Goal: Task Accomplishment & Management: Manage account settings

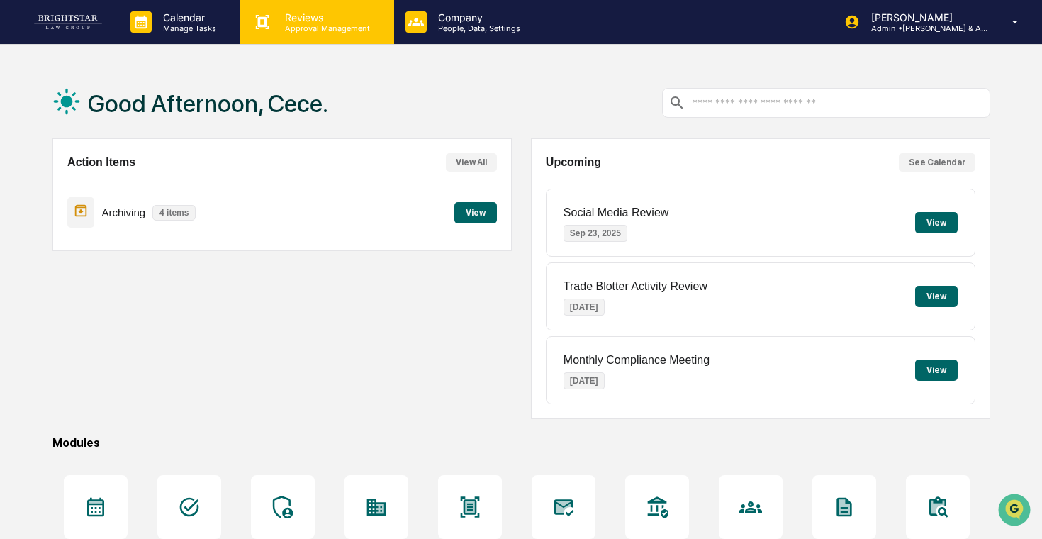
click at [294, 28] on p "Approval Management" at bounding box center [326, 28] width 104 height 10
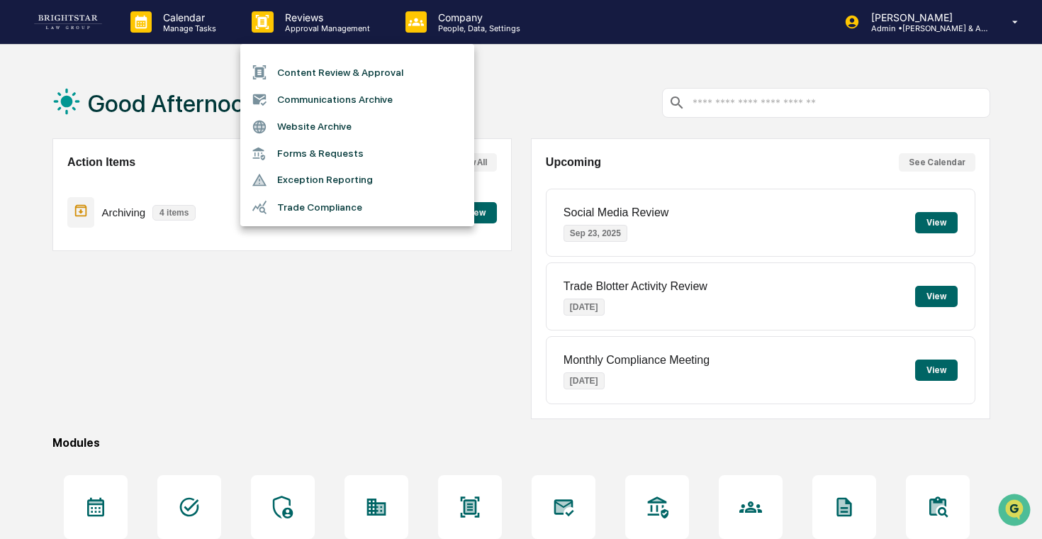
click at [287, 158] on li "Forms & Requests" at bounding box center [357, 153] width 234 height 26
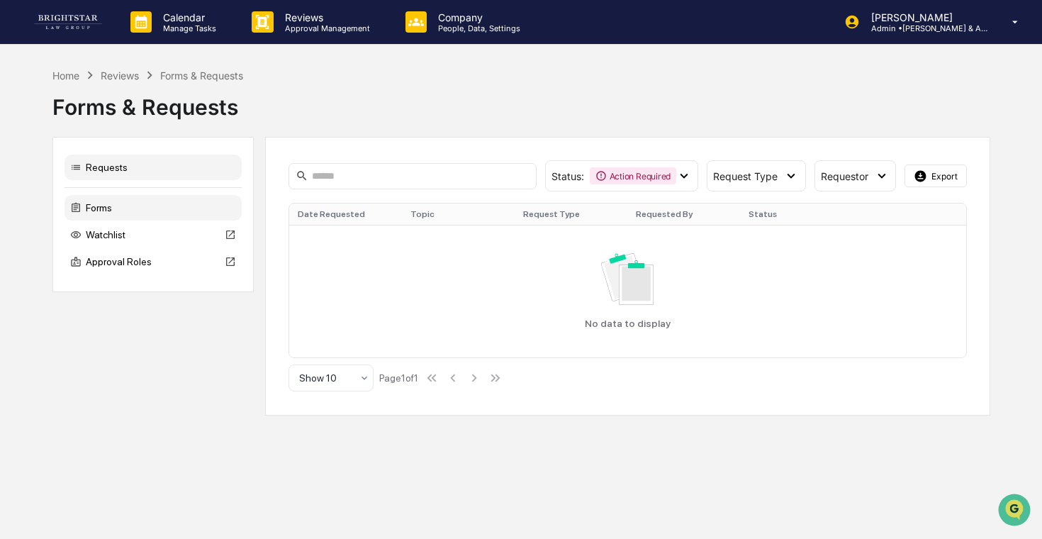
click at [157, 208] on div "Forms" at bounding box center [153, 208] width 177 height 26
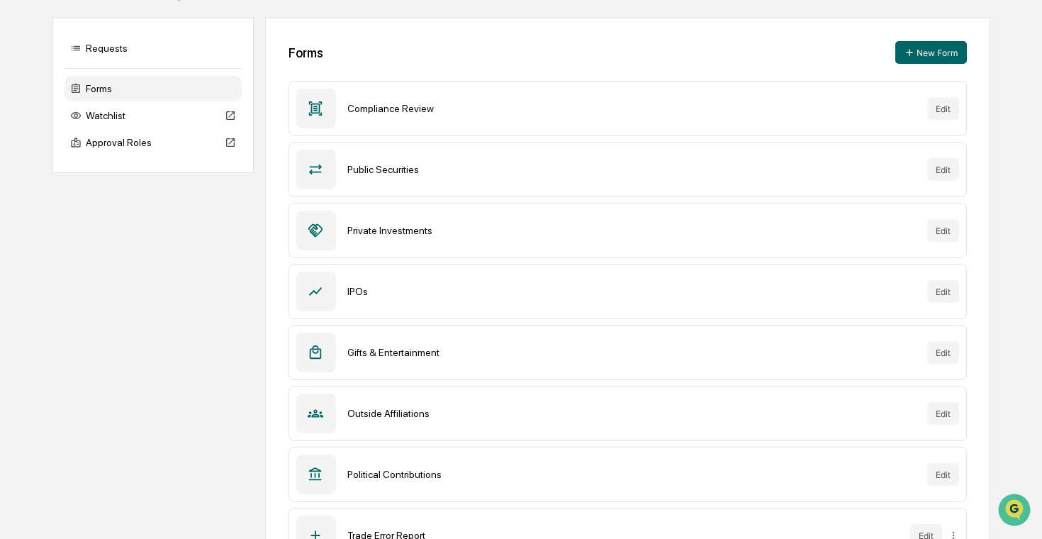
scroll to position [112, 0]
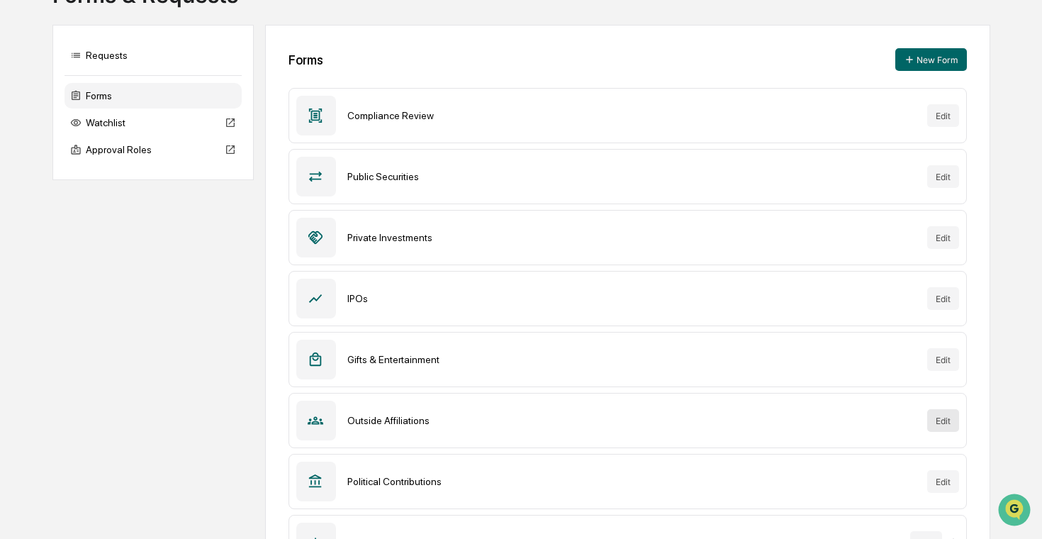
click at [938, 420] on button "Edit" at bounding box center [943, 420] width 32 height 23
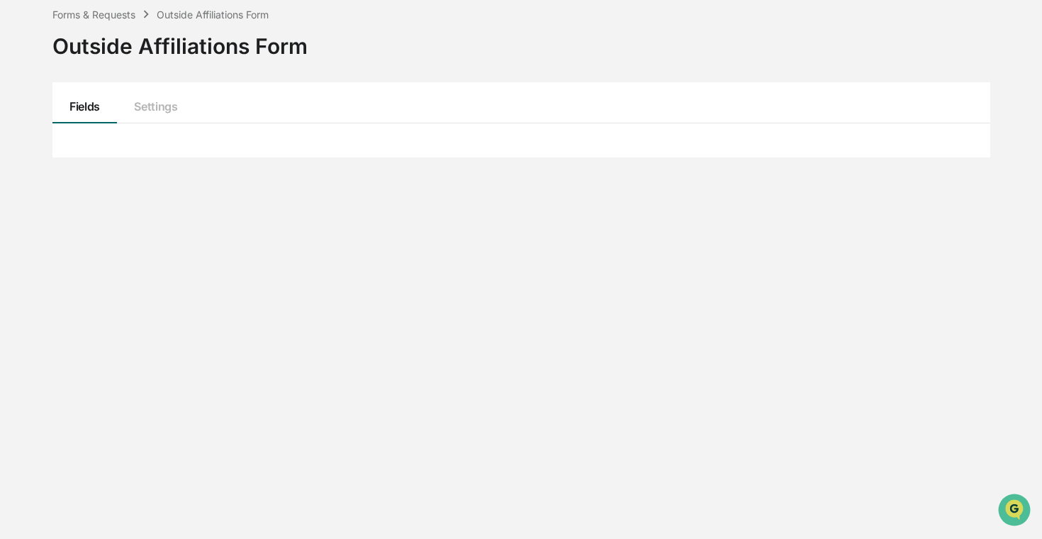
scroll to position [112, 0]
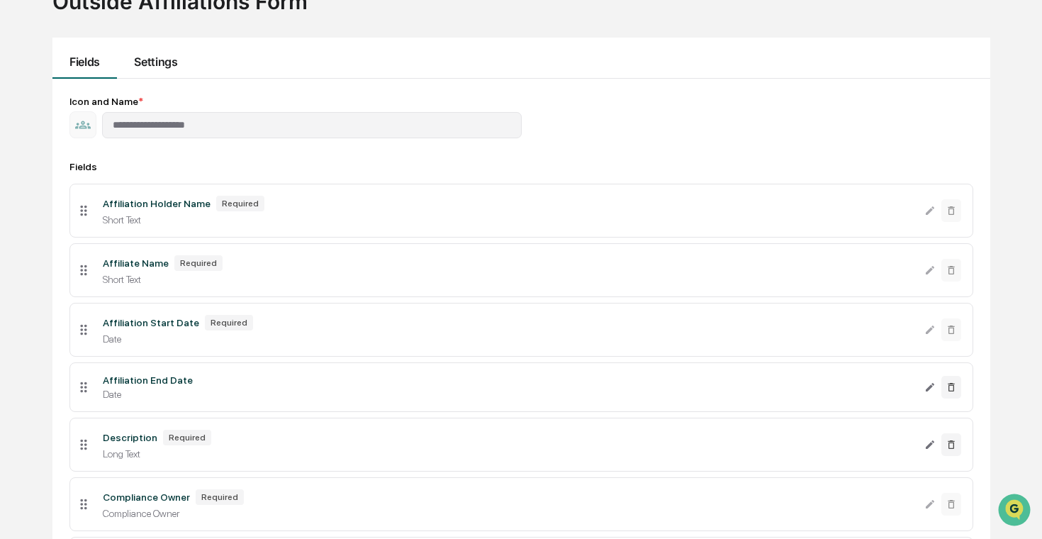
click at [160, 65] on button "Settings" at bounding box center [155, 58] width 77 height 41
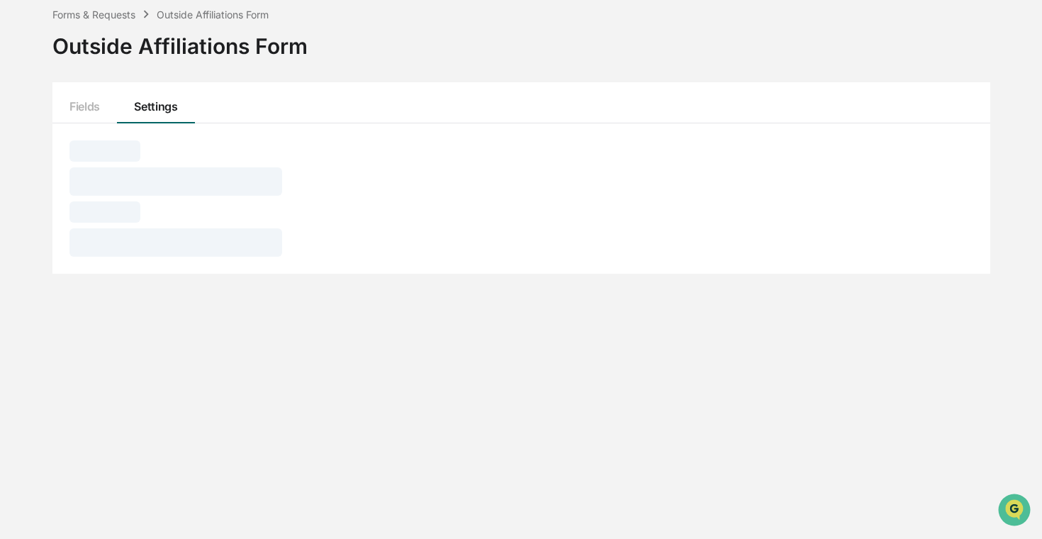
scroll to position [67, 0]
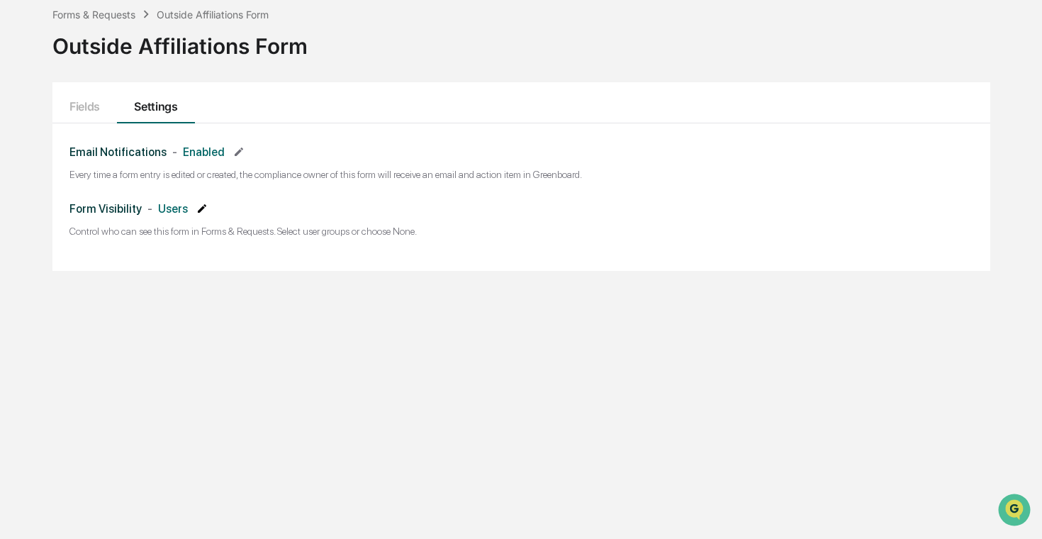
click at [200, 211] on icon at bounding box center [201, 208] width 11 height 11
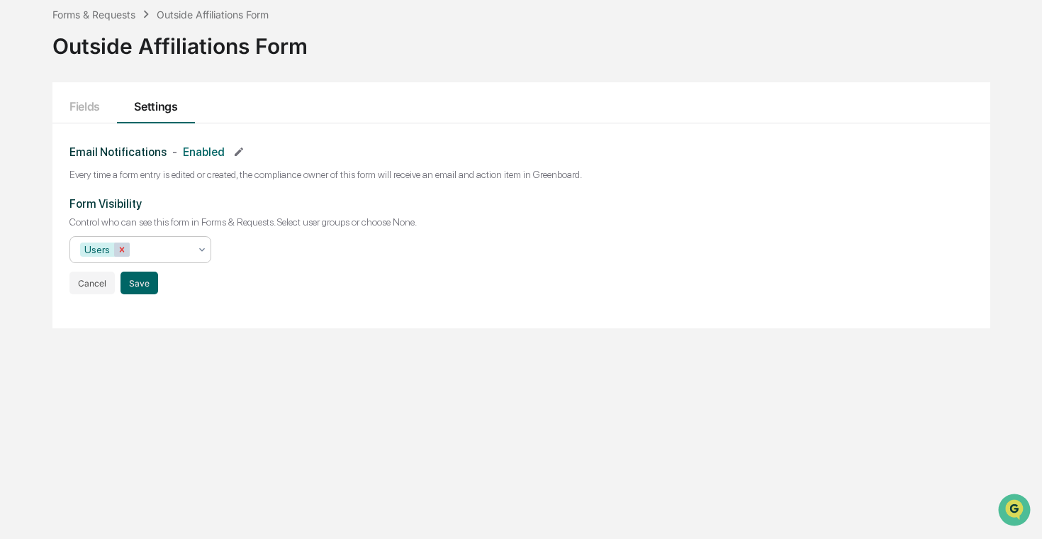
click at [123, 249] on icon "Remove Users" at bounding box center [122, 250] width 10 height 10
click at [161, 253] on div at bounding box center [134, 249] width 109 height 14
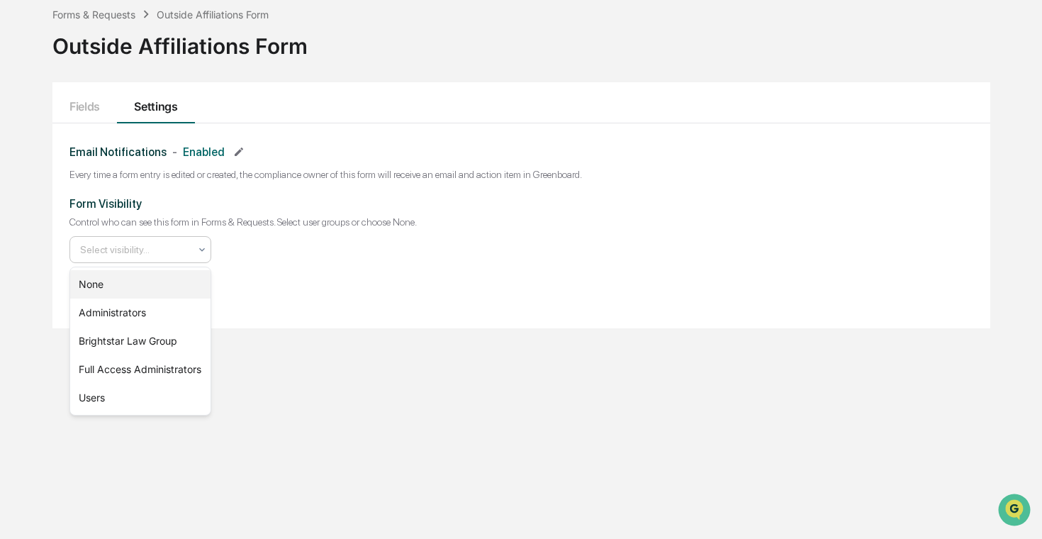
click at [149, 279] on div "None" at bounding box center [140, 284] width 140 height 28
click at [287, 264] on div "Form Visibility Control who can see this form in Forms & Requests. Select user …" at bounding box center [521, 245] width 904 height 97
click at [184, 255] on div at bounding box center [160, 249] width 58 height 14
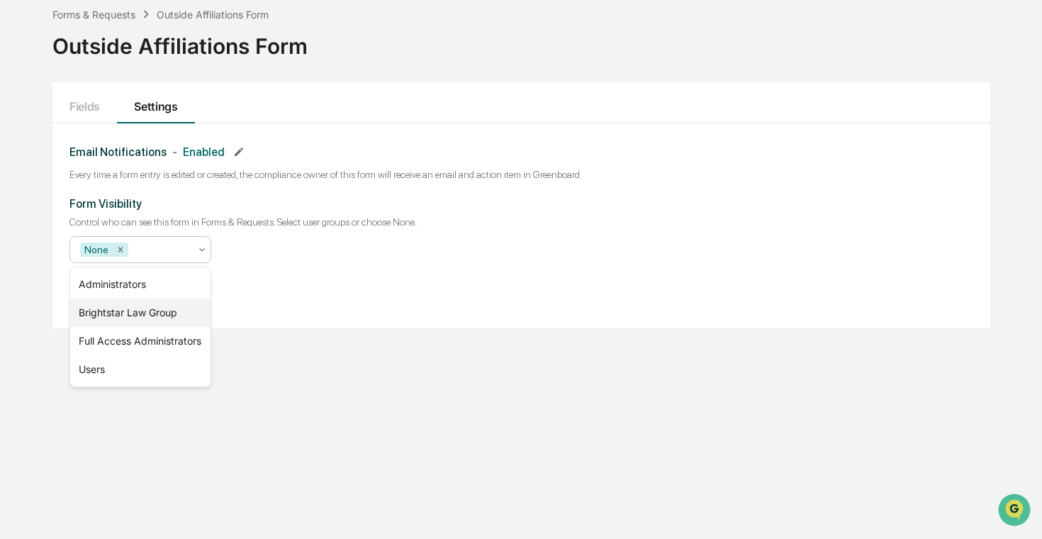
click at [152, 312] on div "Brightstar Law Group" at bounding box center [140, 312] width 140 height 28
click at [314, 252] on div "Form Visibility Control who can see this form in Forms & Requests. Select user …" at bounding box center [521, 245] width 904 height 97
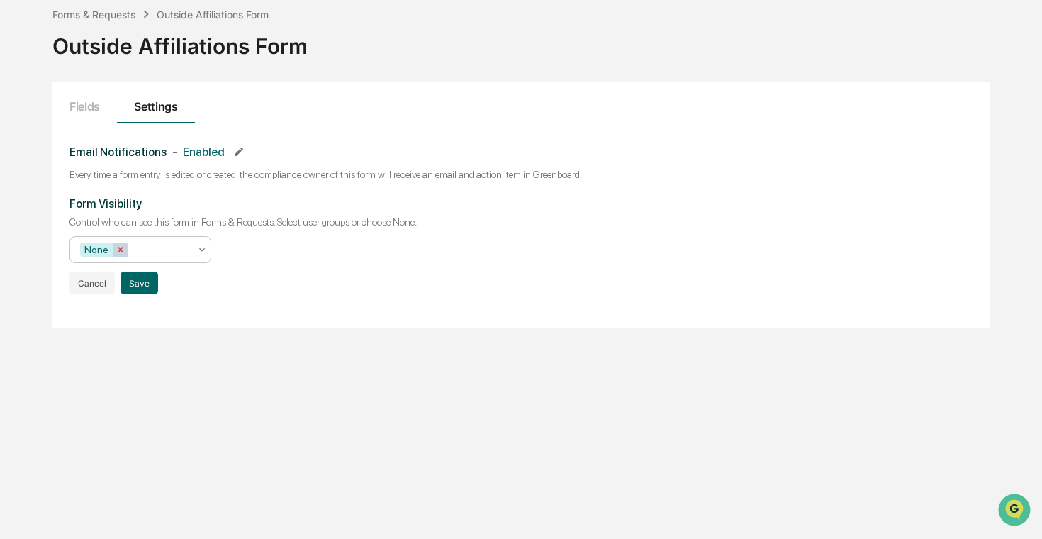
click at [121, 250] on icon "Remove None" at bounding box center [120, 249] width 5 height 5
click at [185, 250] on div at bounding box center [134, 249] width 109 height 14
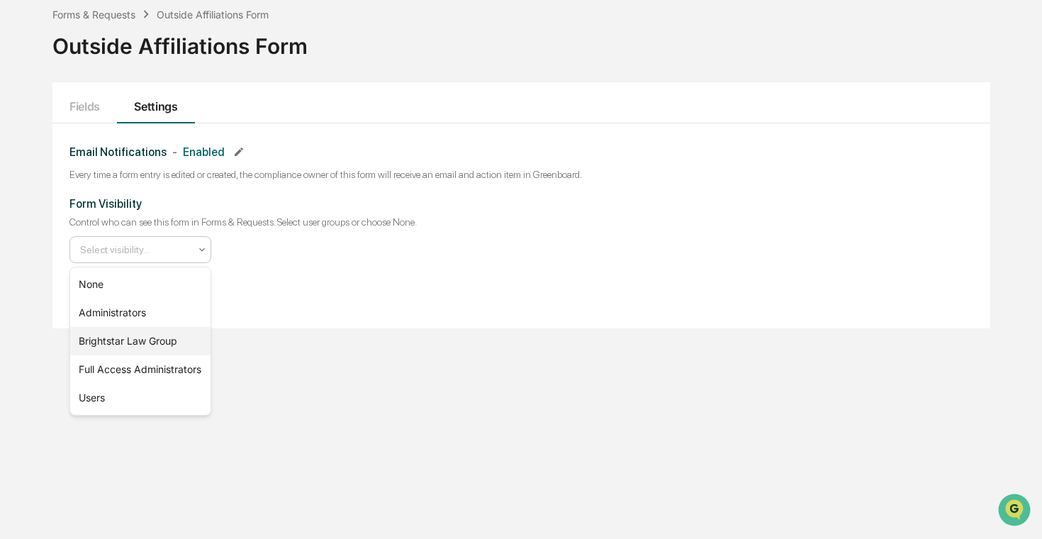
click at [129, 342] on div "Brightstar Law Group" at bounding box center [140, 341] width 140 height 28
click at [282, 275] on div "Form Visibility Control who can see this form in Forms & Requests. Select user …" at bounding box center [521, 245] width 904 height 97
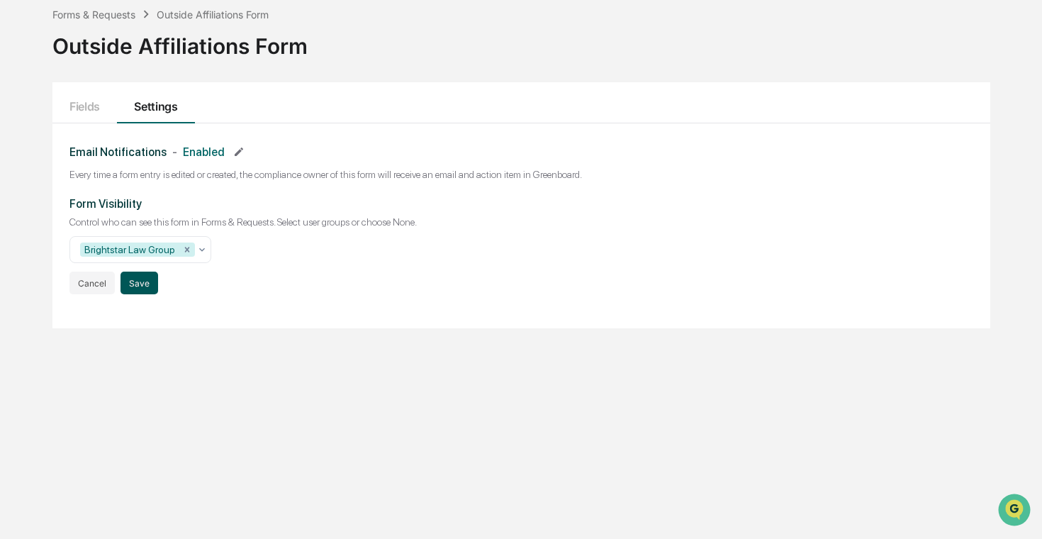
click at [143, 286] on button "Save" at bounding box center [140, 283] width 38 height 23
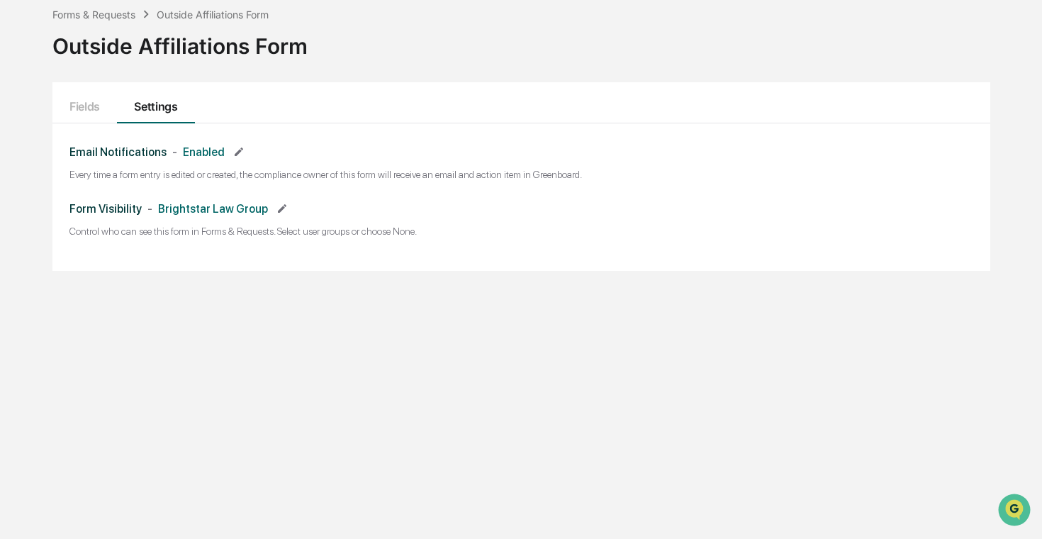
scroll to position [0, 0]
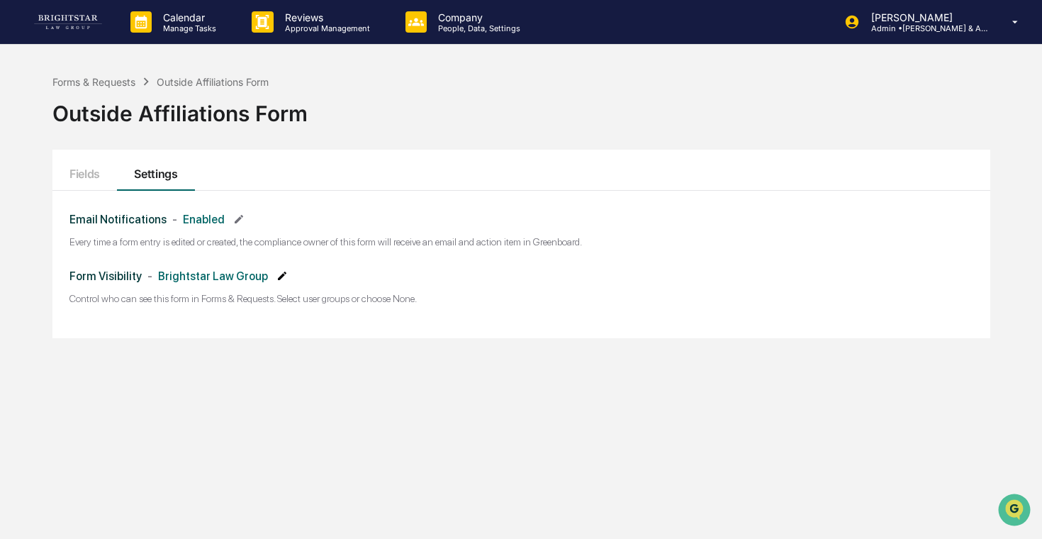
click at [285, 278] on icon at bounding box center [282, 276] width 9 height 9
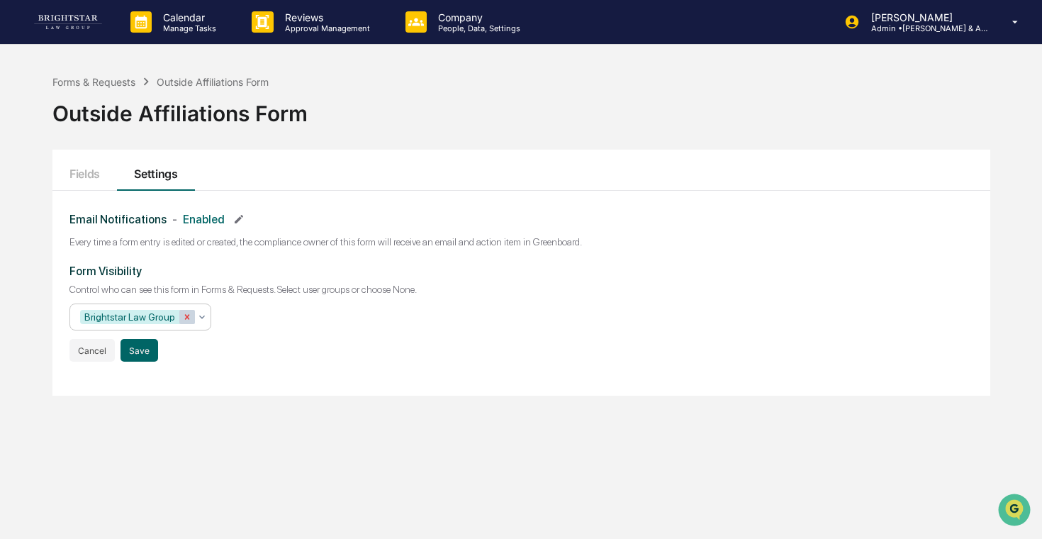
click at [190, 319] on icon "Remove Brightstar Law Group" at bounding box center [187, 316] width 5 height 5
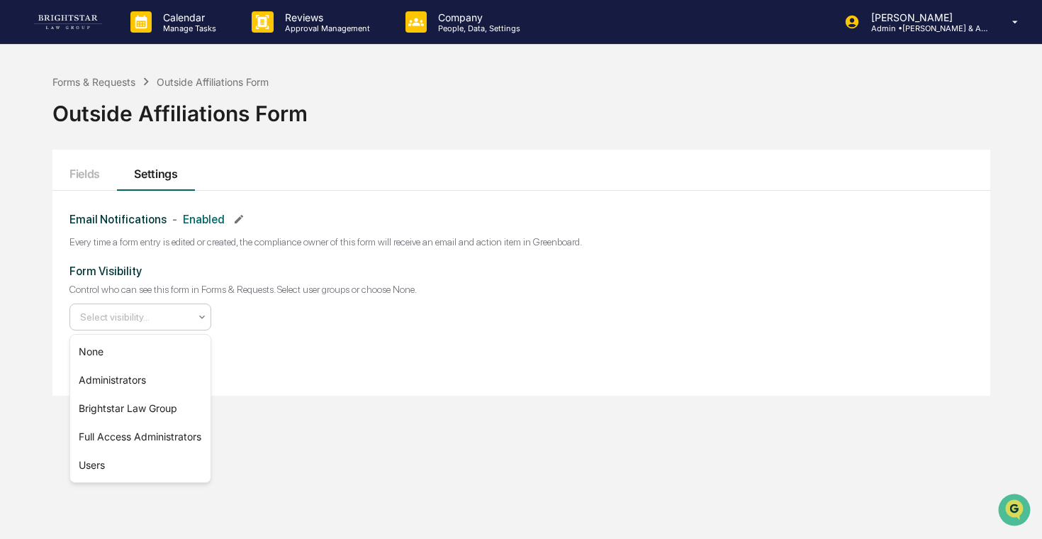
click at [201, 319] on icon at bounding box center [201, 316] width 11 height 11
click at [165, 346] on div "None" at bounding box center [140, 351] width 140 height 28
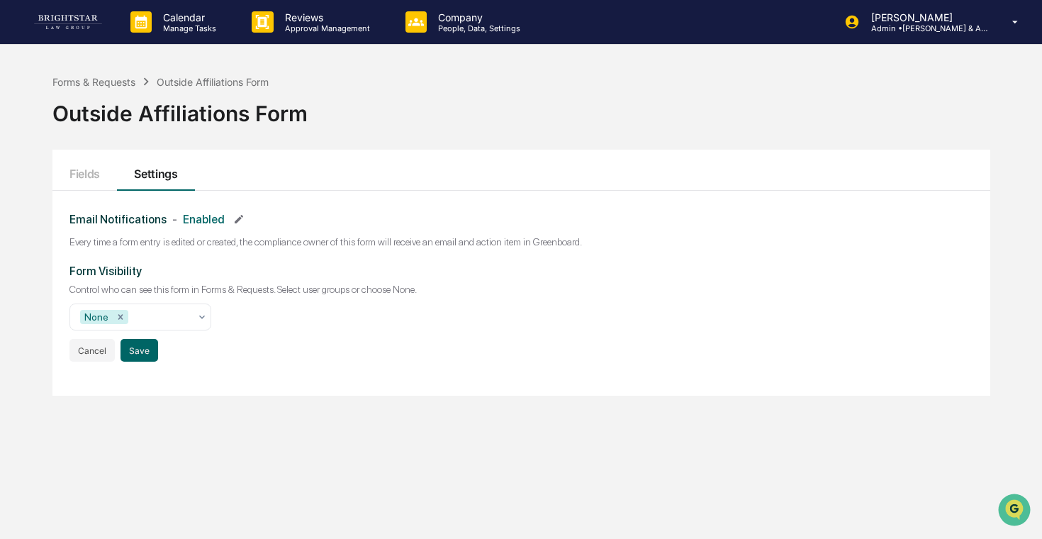
click at [255, 303] on div "Form Visibility Control who can see this form in Forms & Requests. Select user …" at bounding box center [521, 312] width 904 height 97
click at [122, 315] on icon "Remove None" at bounding box center [120, 316] width 5 height 5
click at [197, 317] on icon at bounding box center [201, 316] width 11 height 11
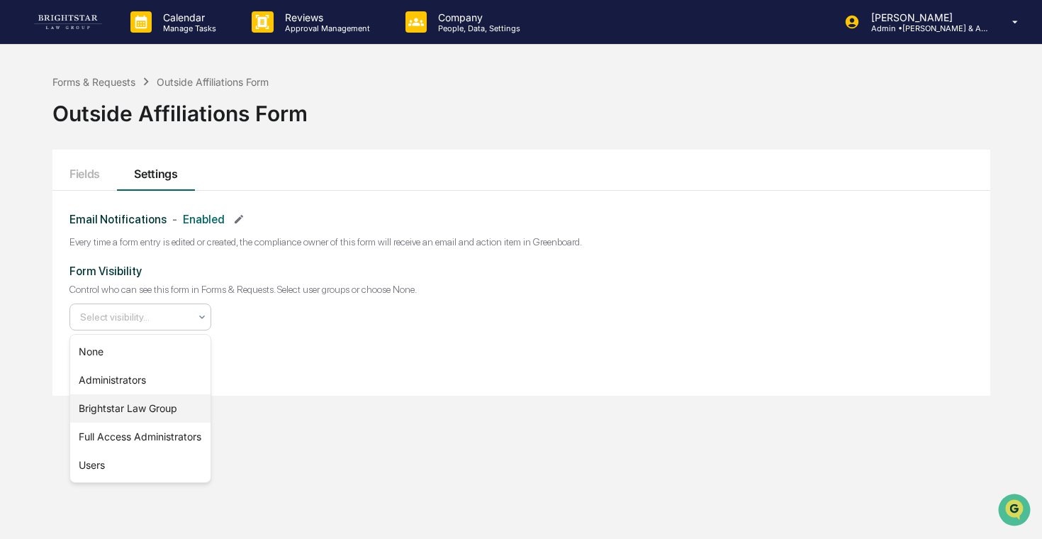
click at [148, 411] on div "Brightstar Law Group" at bounding box center [140, 408] width 140 height 28
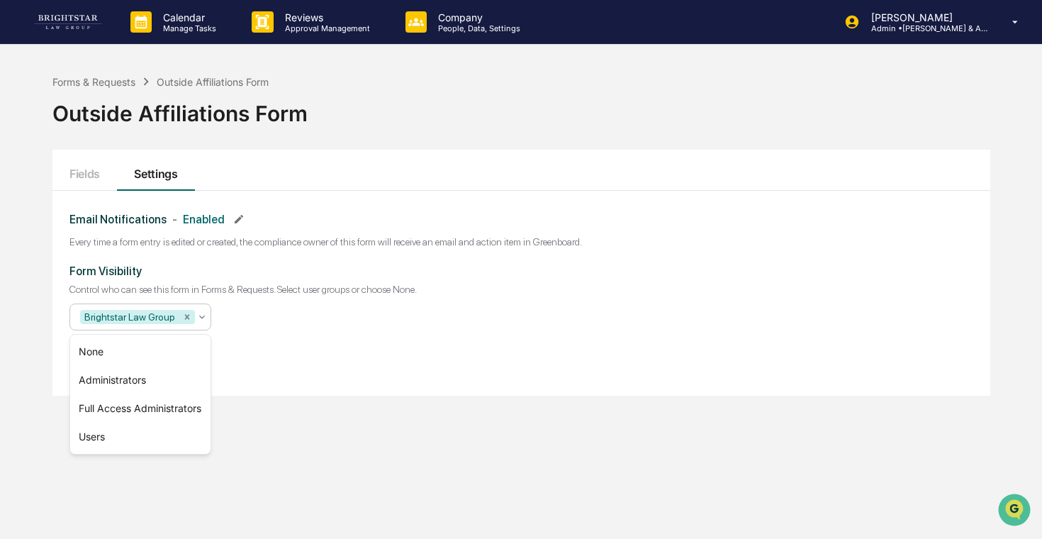
click at [331, 364] on div "Email Notifications - Enabled Every time a form entry is edited or created, the…" at bounding box center [521, 293] width 938 height 205
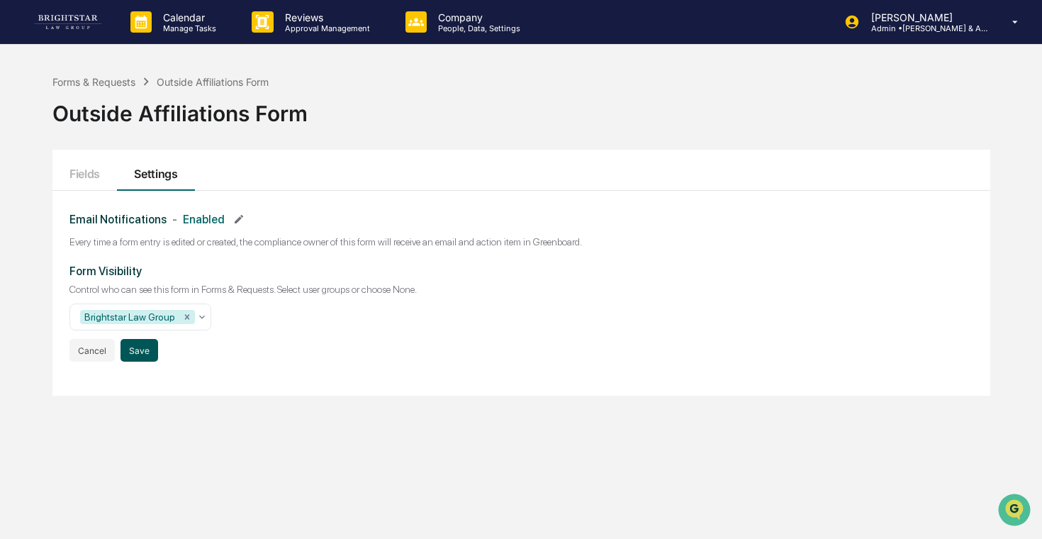
click at [146, 352] on button "Save" at bounding box center [140, 350] width 38 height 23
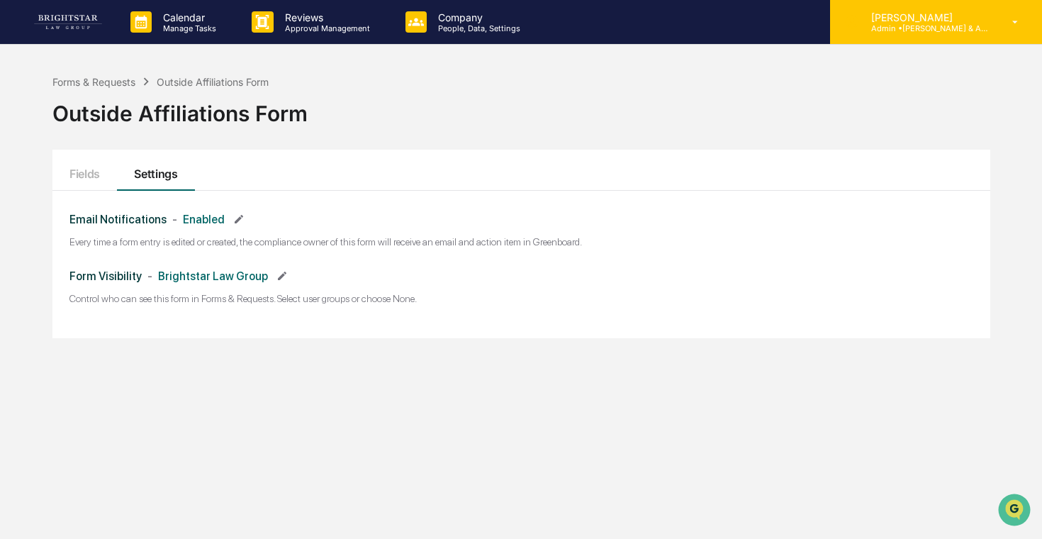
click at [974, 23] on p "Admin • [PERSON_NAME] & Associates" at bounding box center [926, 28] width 132 height 10
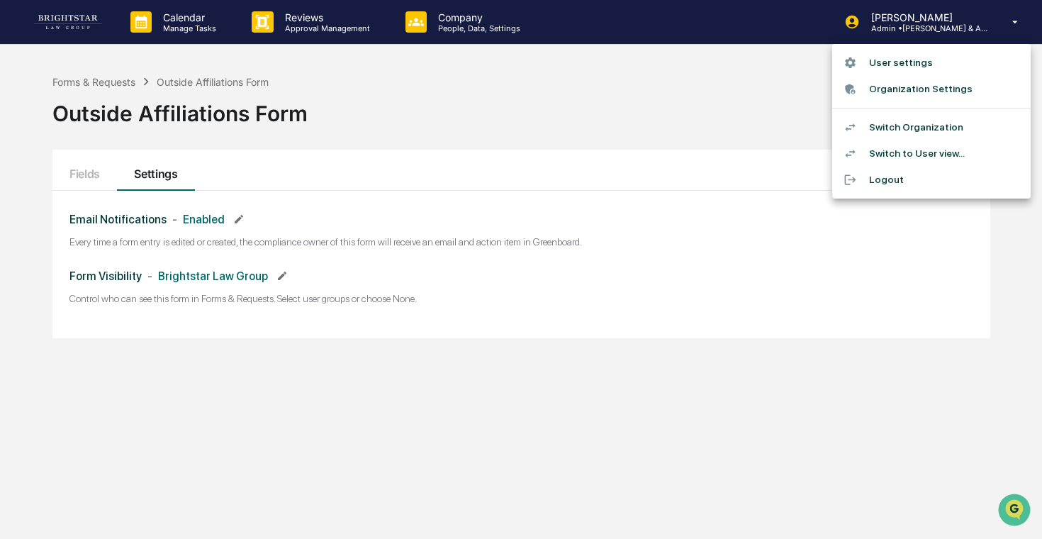
click at [912, 128] on li "Switch Organization" at bounding box center [931, 127] width 199 height 26
